Goal: Navigation & Orientation: Understand site structure

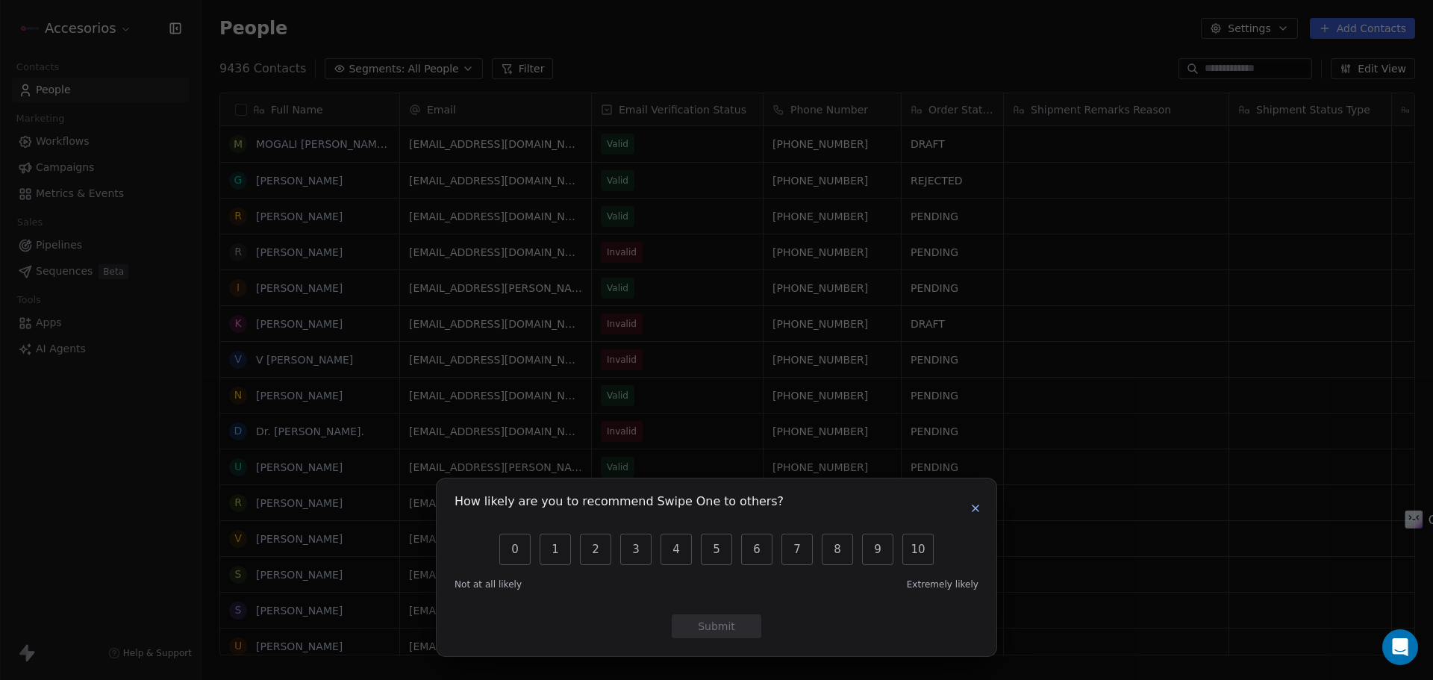
scroll to position [12, 12]
click at [976, 506] on icon "button" at bounding box center [975, 508] width 12 height 12
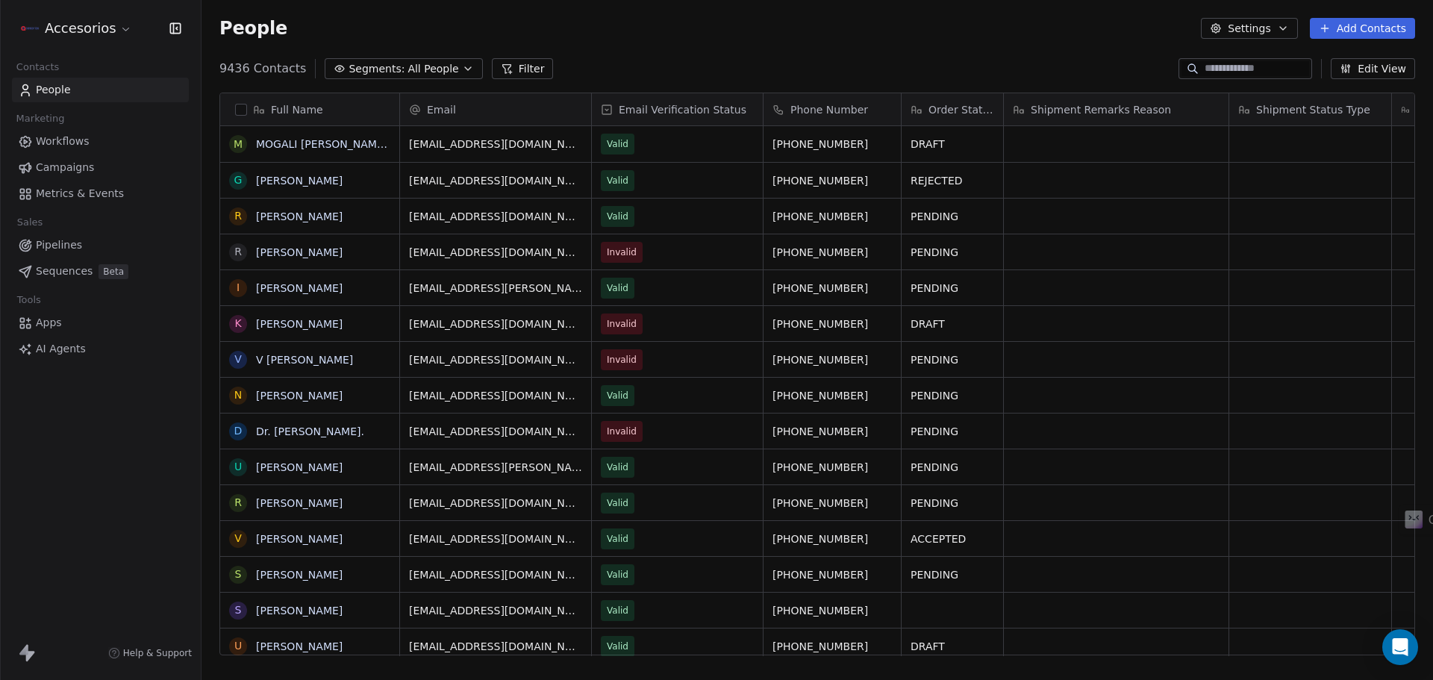
click at [60, 137] on span "Workflows" at bounding box center [63, 142] width 54 height 16
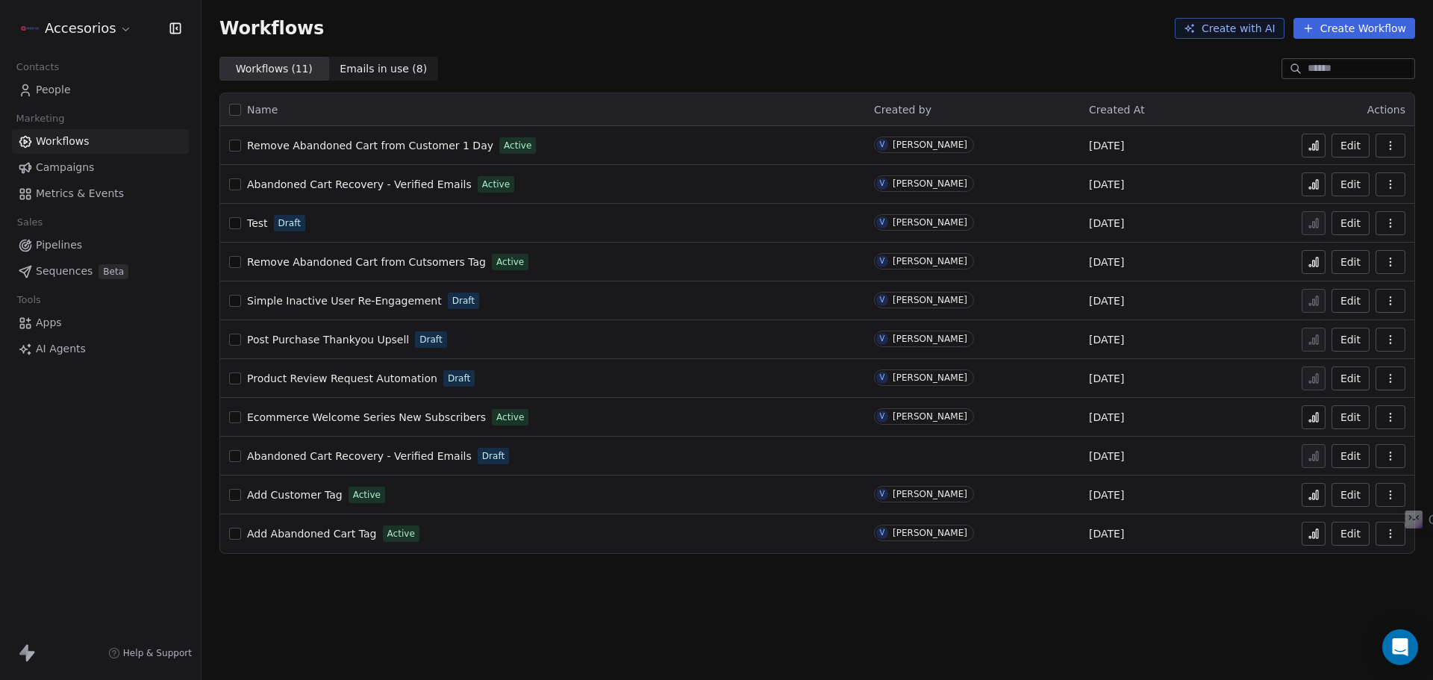
click at [107, 190] on span "Metrics & Events" at bounding box center [80, 194] width 88 height 16
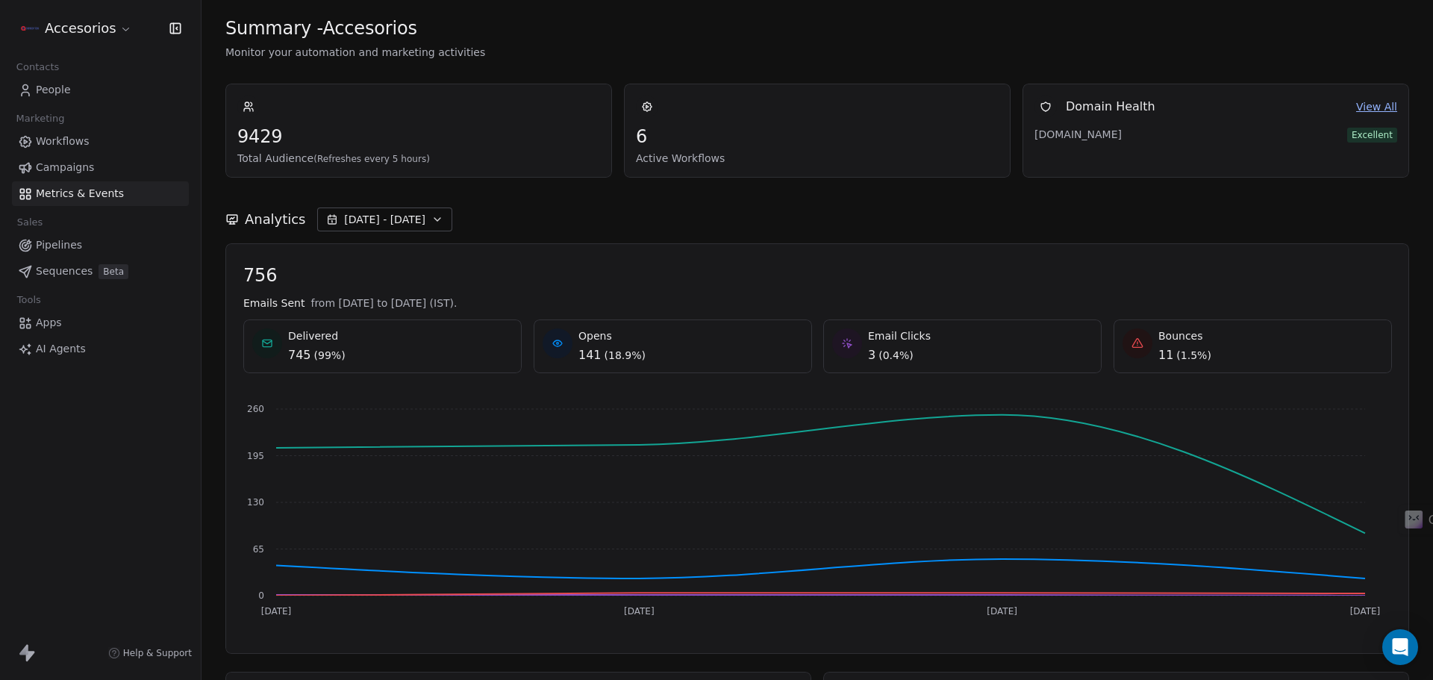
click at [60, 163] on span "Campaigns" at bounding box center [65, 168] width 58 height 16
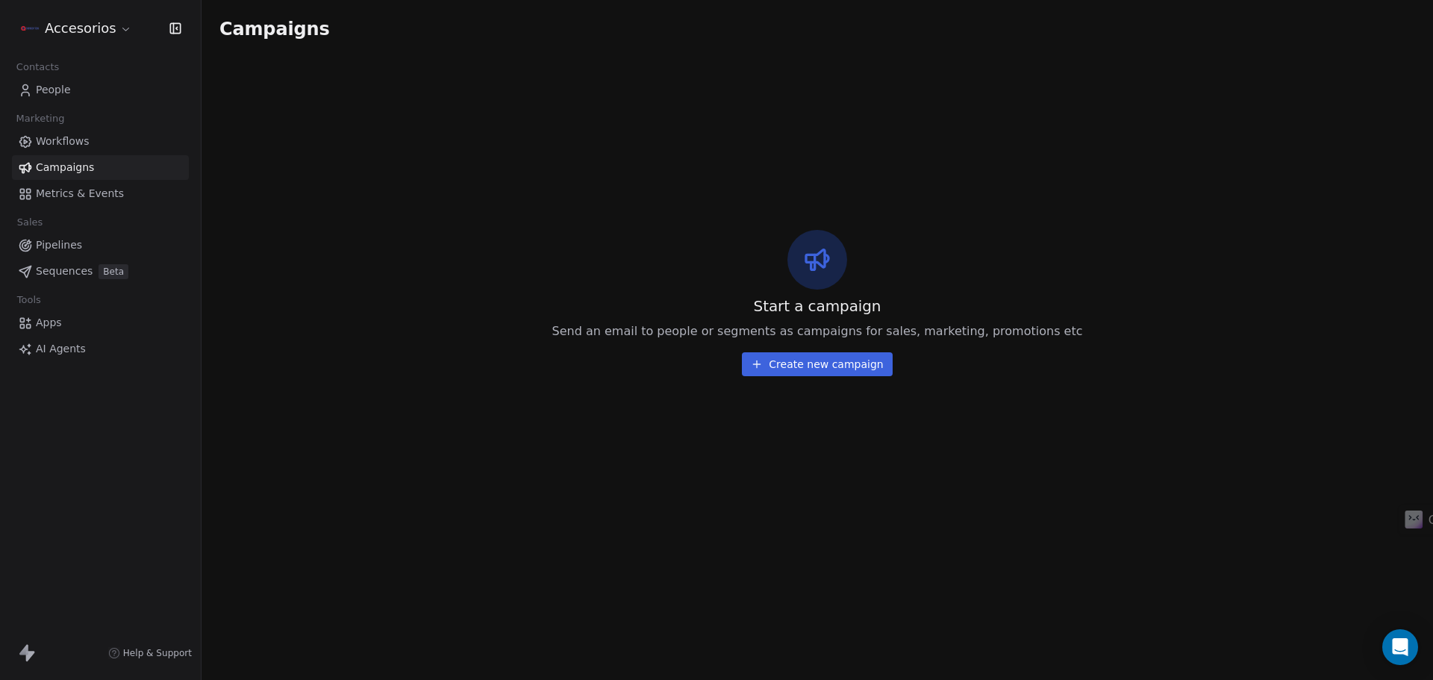
click at [60, 140] on span "Workflows" at bounding box center [63, 142] width 54 height 16
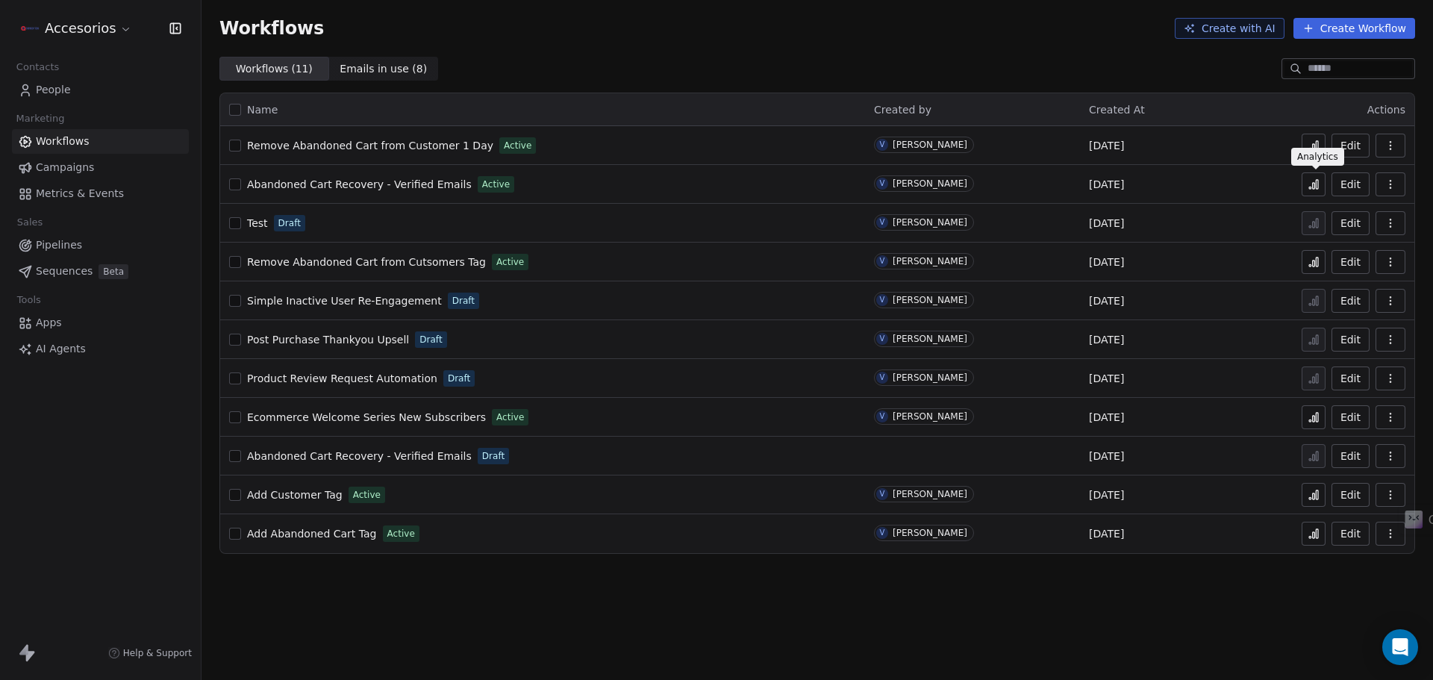
click at [1310, 190] on icon at bounding box center [1313, 184] width 12 height 12
